Goal: Information Seeking & Learning: Check status

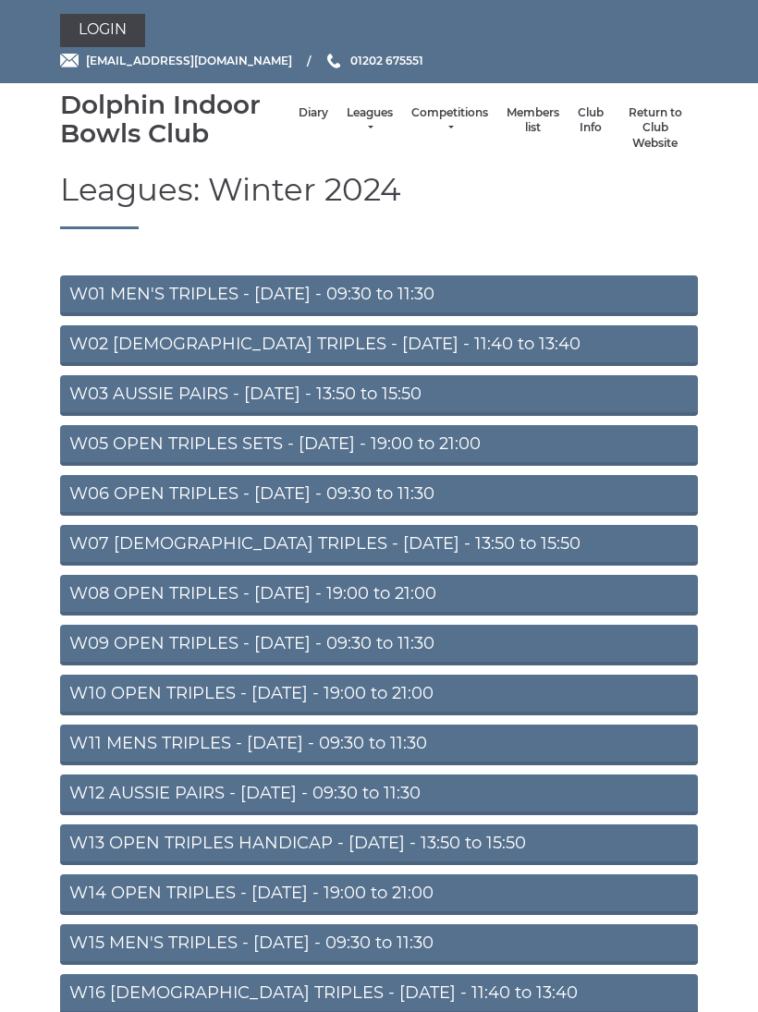
click at [356, 118] on link "Leagues" at bounding box center [370, 120] width 46 height 31
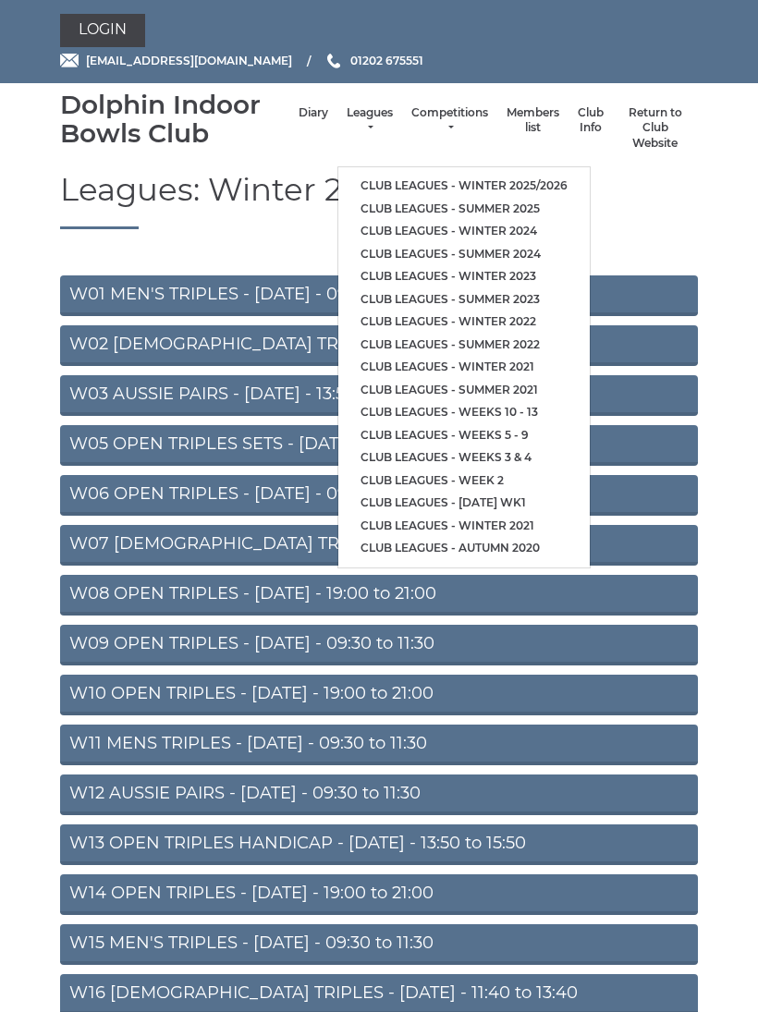
click at [426, 198] on link "Club leagues - Summer 2025" at bounding box center [463, 209] width 251 height 23
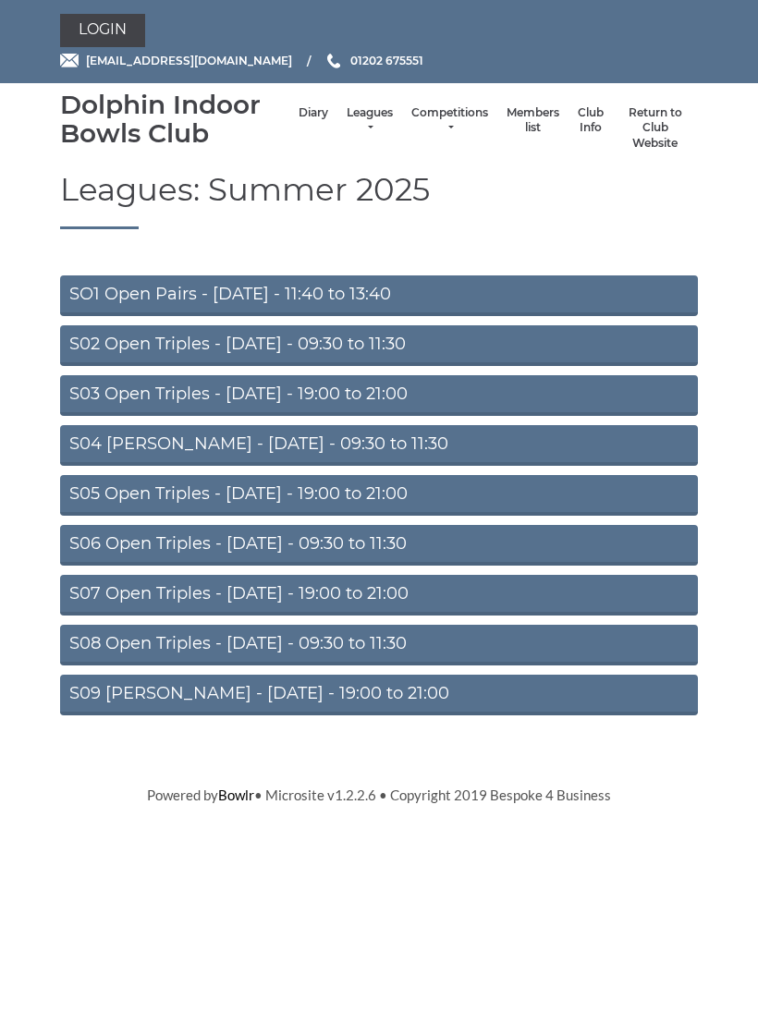
click at [403, 548] on link "S06 Open Triples - [DATE] - 09:30 to 11:30" at bounding box center [379, 545] width 638 height 41
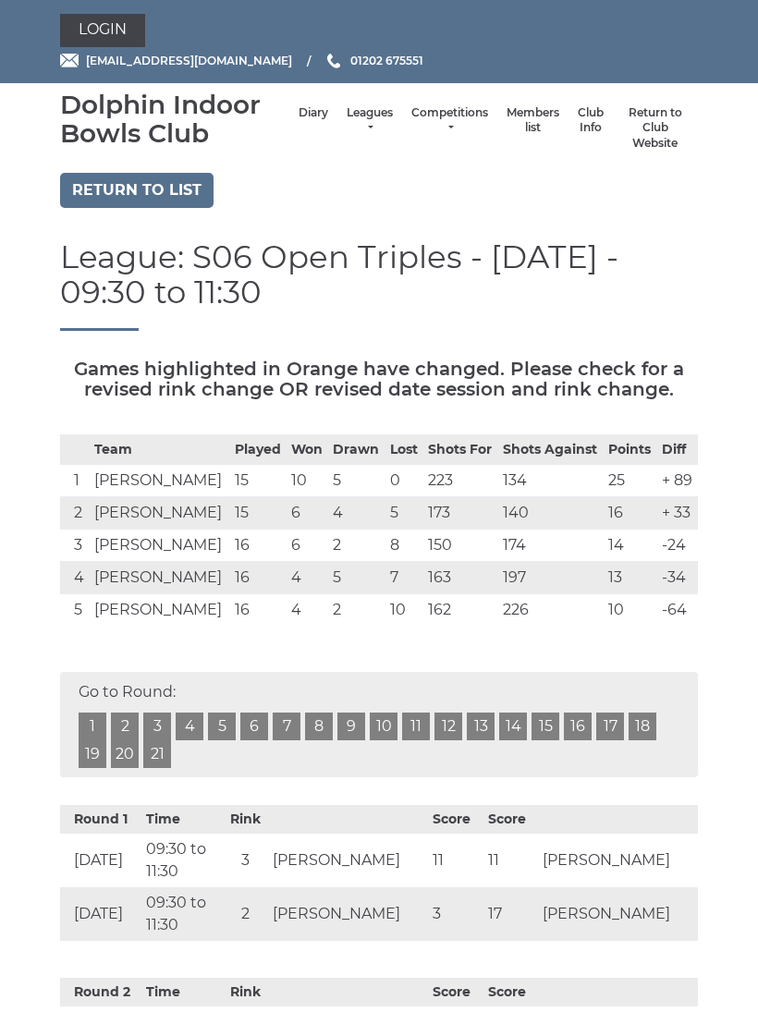
click at [122, 755] on link "20" at bounding box center [125, 755] width 28 height 28
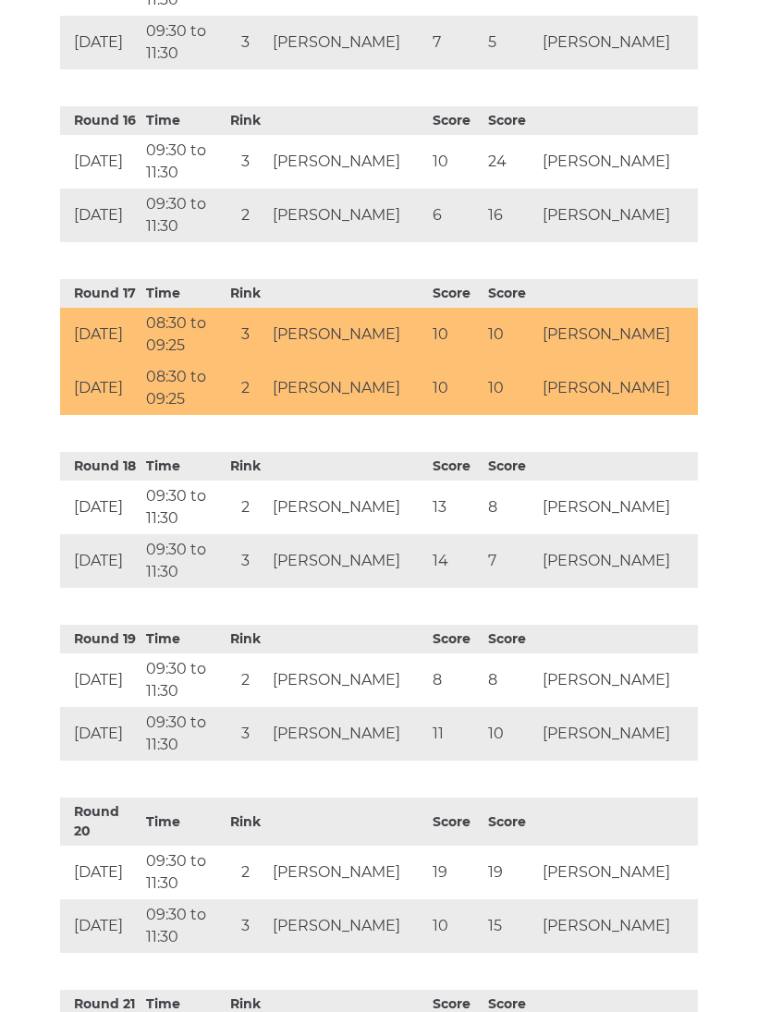
scroll to position [3427, 0]
